Goal: Book appointment/travel/reservation

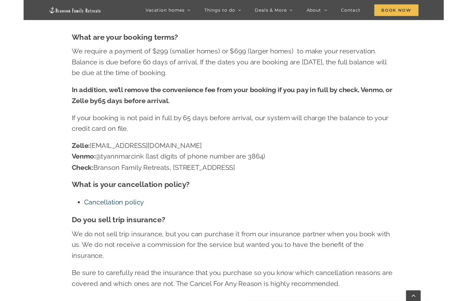
scroll to position [880, 0]
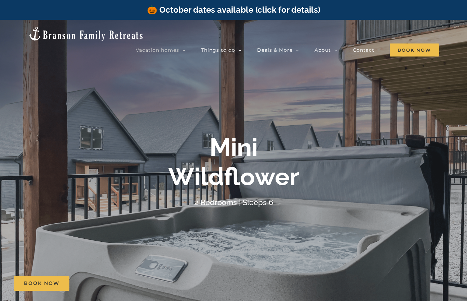
click at [348, 214] on div at bounding box center [233, 170] width 467 height 301
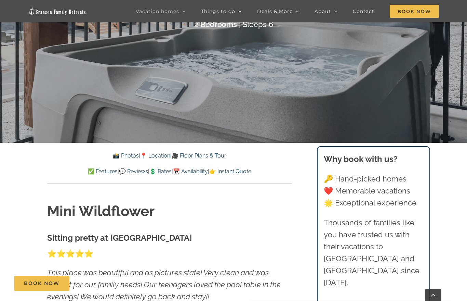
scroll to position [177, 0]
